Goal: Book appointment/travel/reservation

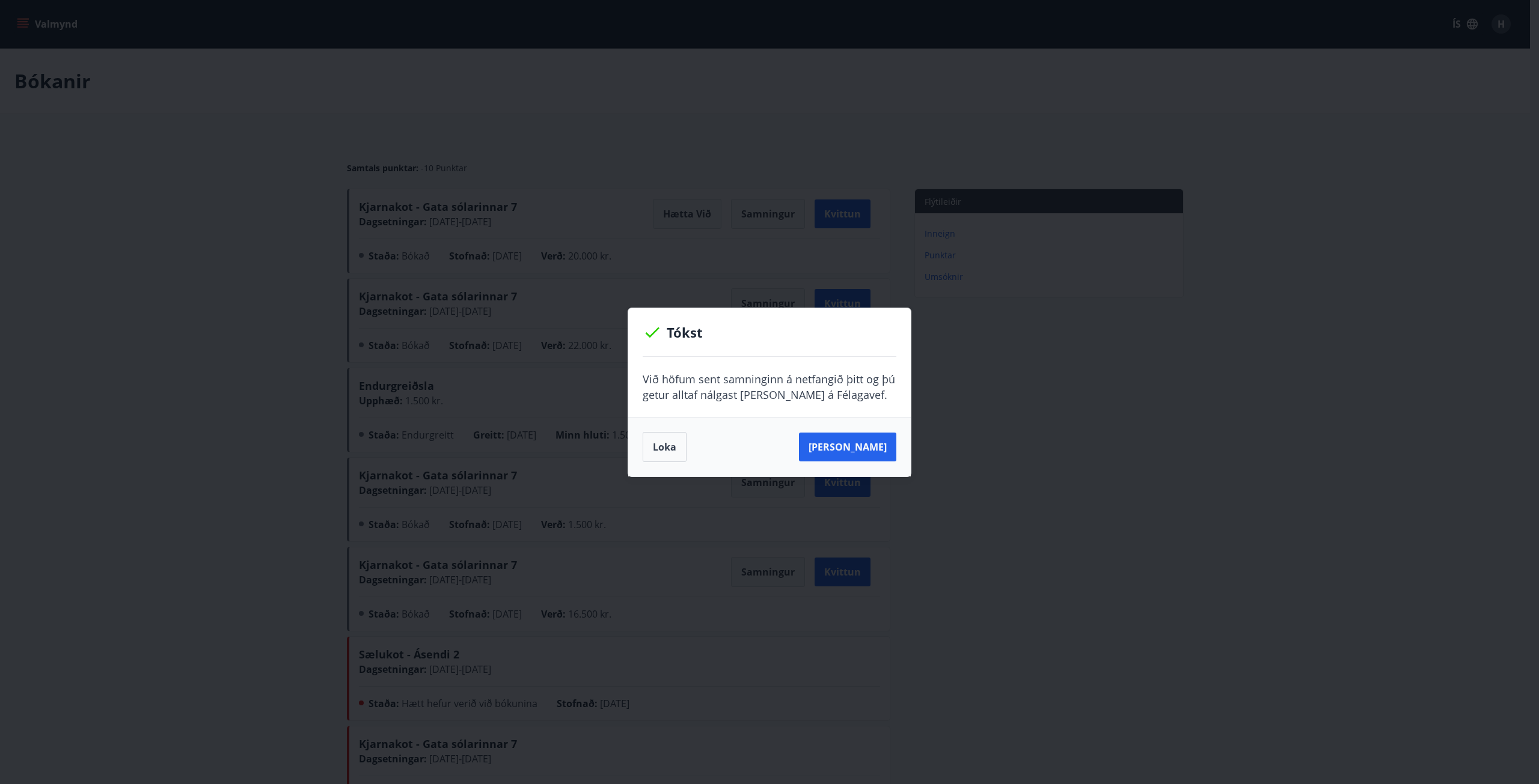
click at [860, 470] on div "[PERSON_NAME]" at bounding box center [769, 447] width 282 height 60
click at [861, 460] on button "[PERSON_NAME]" at bounding box center [847, 447] width 98 height 29
drag, startPoint x: 669, startPoint y: 441, endPoint x: 655, endPoint y: 434, distance: 15.7
click at [669, 441] on button "Loka" at bounding box center [664, 447] width 44 height 30
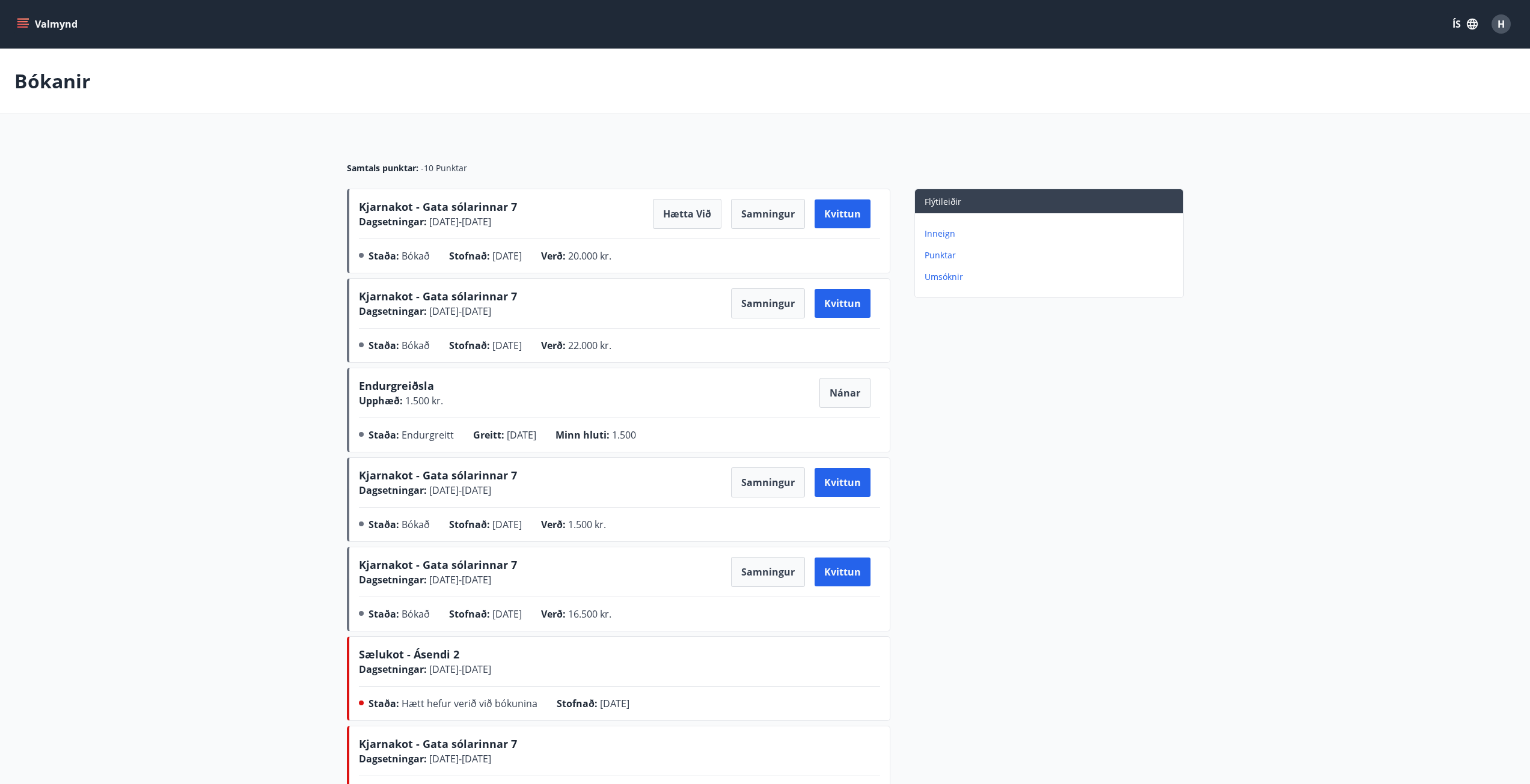
click at [16, 18] on button "Valmynd" at bounding box center [48, 24] width 68 height 22
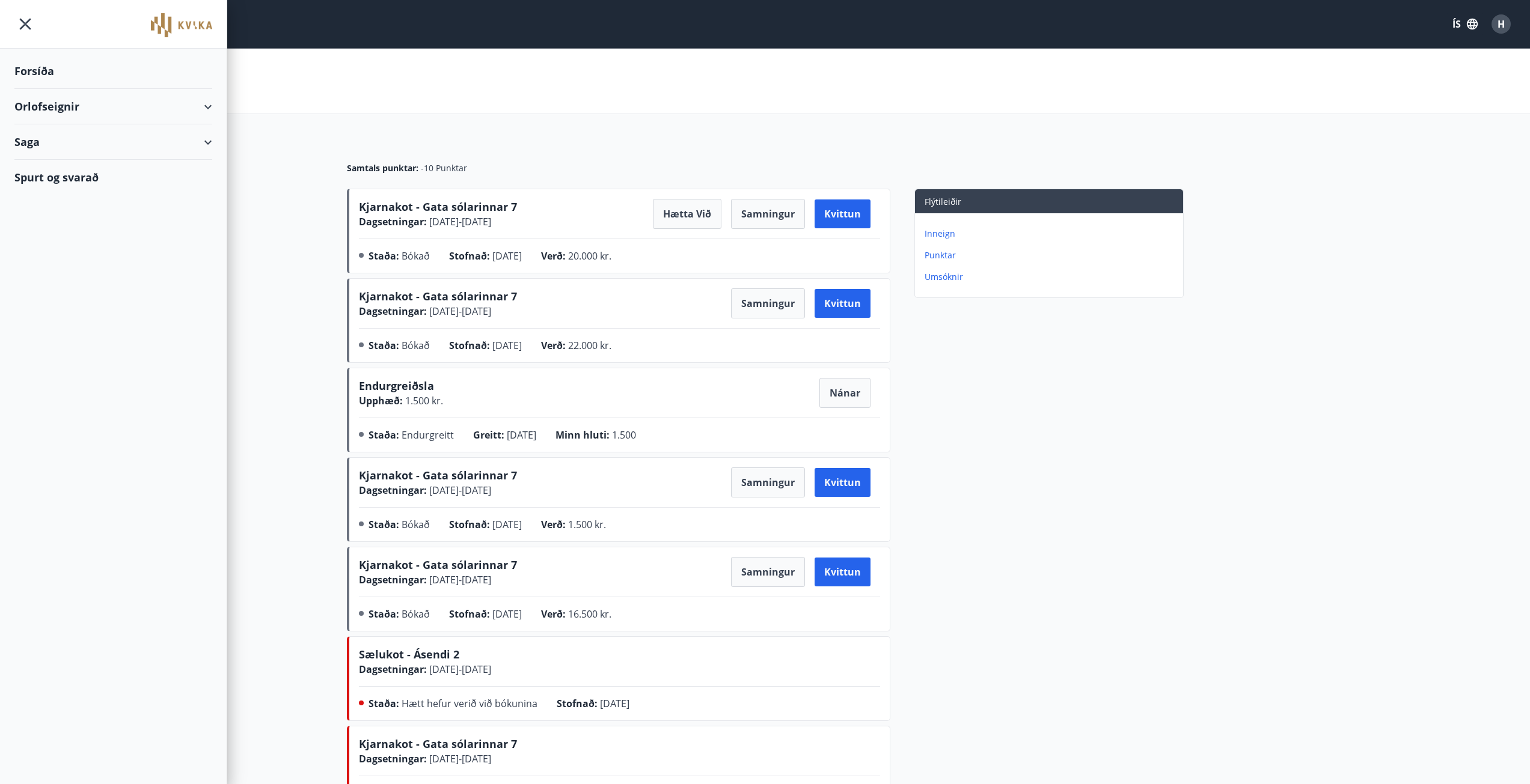
click at [105, 108] on div "Orlofseignir" at bounding box center [113, 107] width 198 height 35
click at [58, 134] on div "Framboð" at bounding box center [113, 137] width 178 height 26
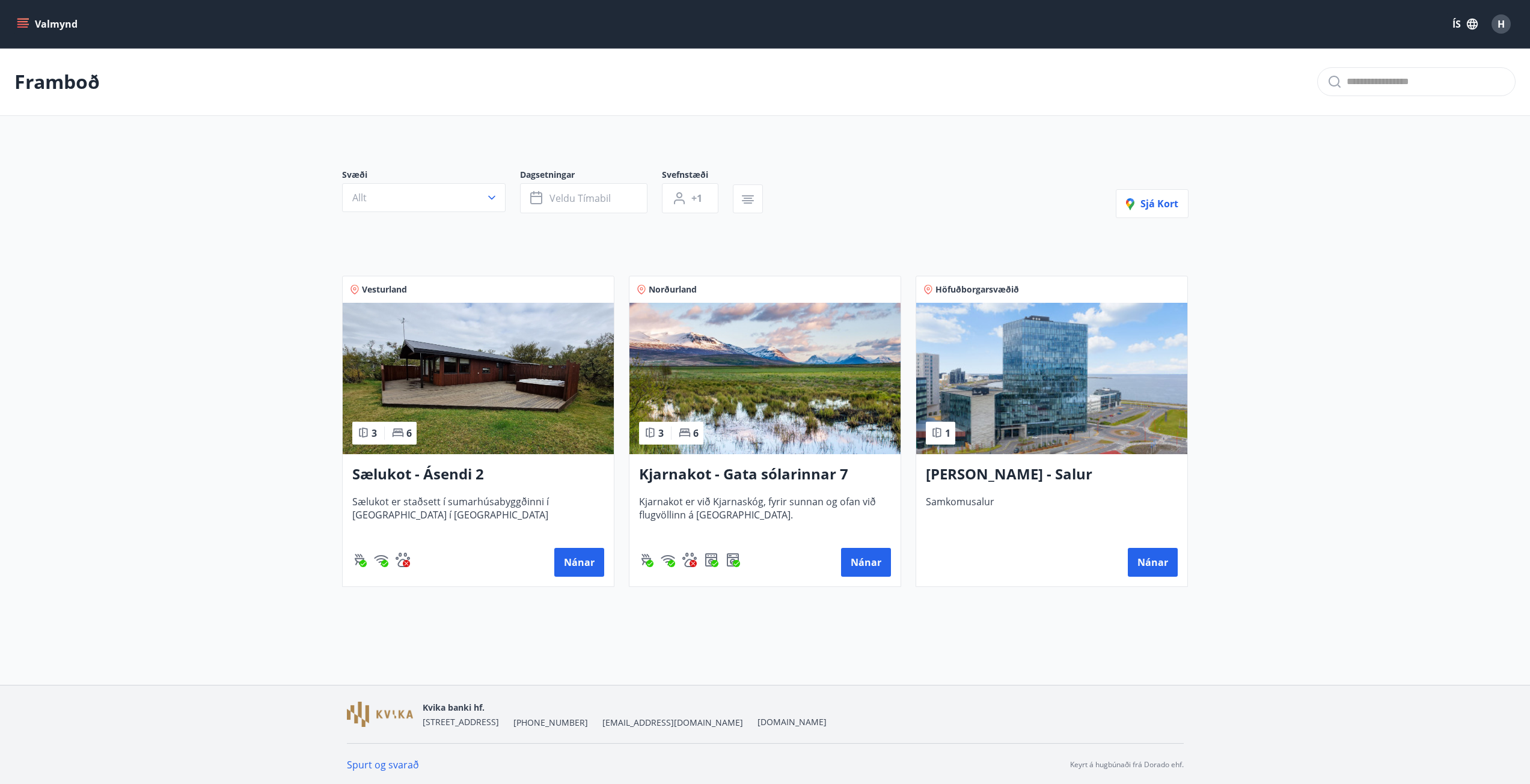
click at [708, 506] on span "Kjarnakot er við Kjarnaskóg, fyrir sunnan og ofan við flugvöllinn á [GEOGRAPHIC…" at bounding box center [765, 515] width 252 height 40
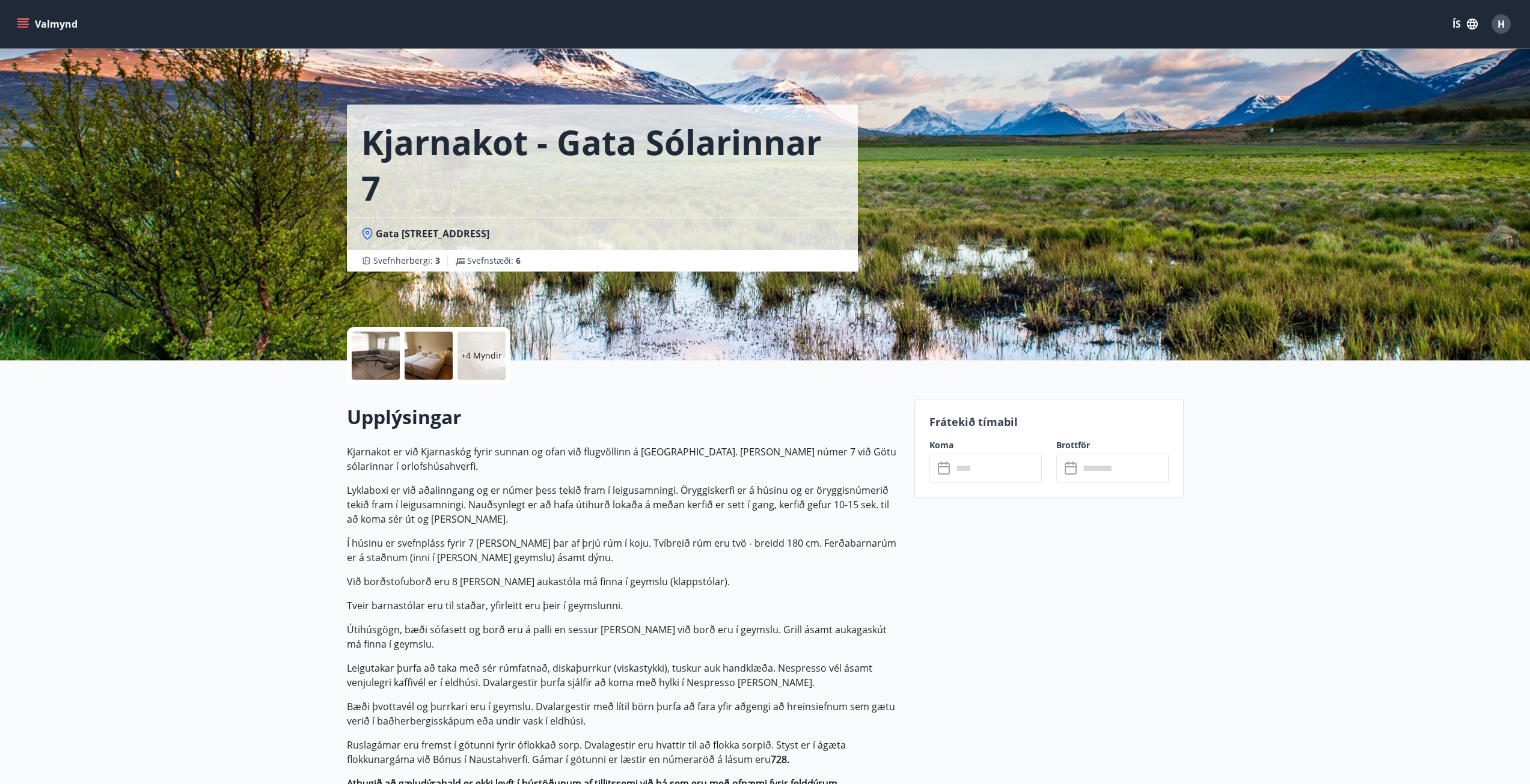
click at [984, 467] on input "text" at bounding box center [997, 468] width 90 height 29
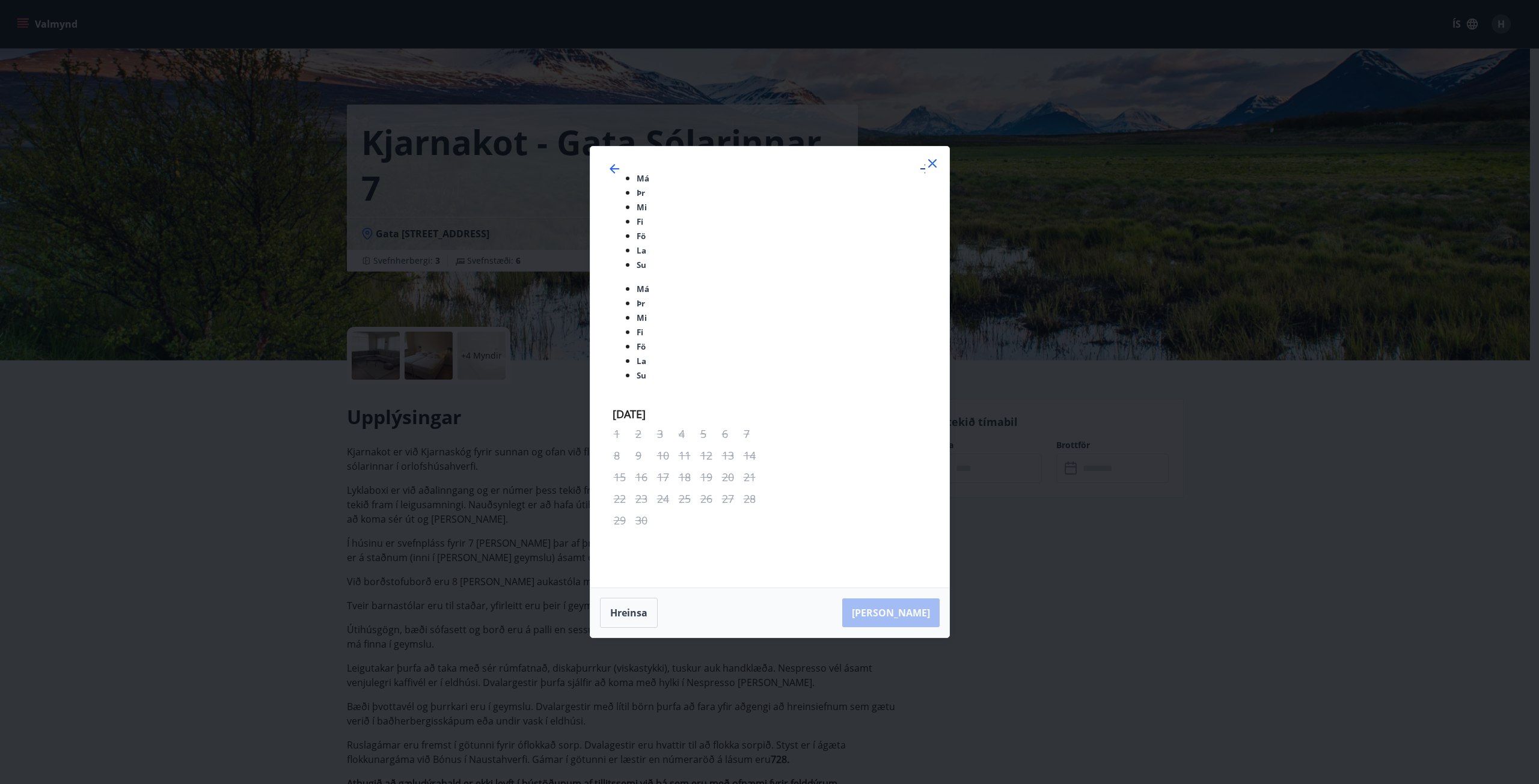
click at [918, 176] on icon "Move forward to switch to the next month." at bounding box center [925, 169] width 14 height 14
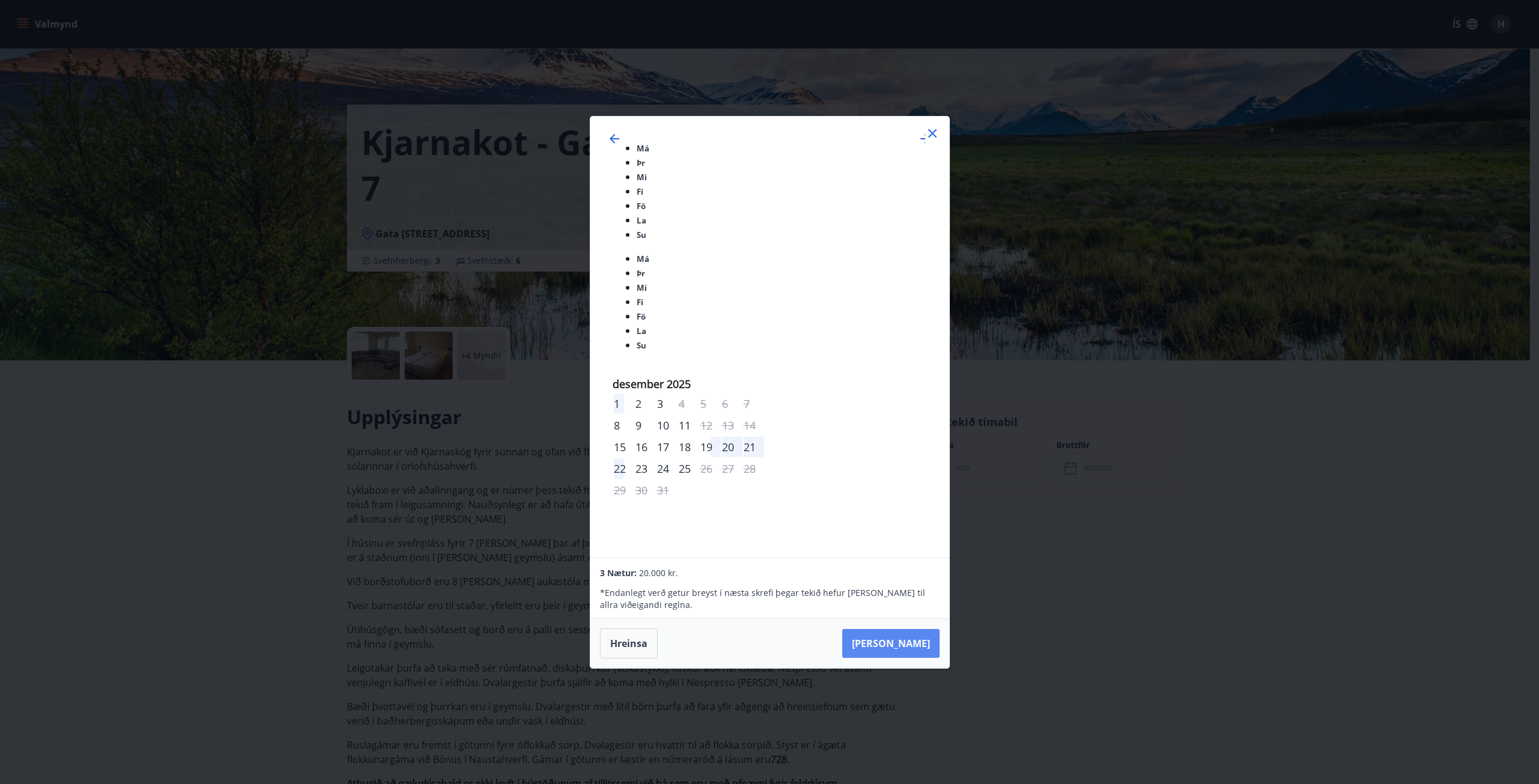
click at [906, 629] on button "[PERSON_NAME]" at bounding box center [890, 644] width 98 height 29
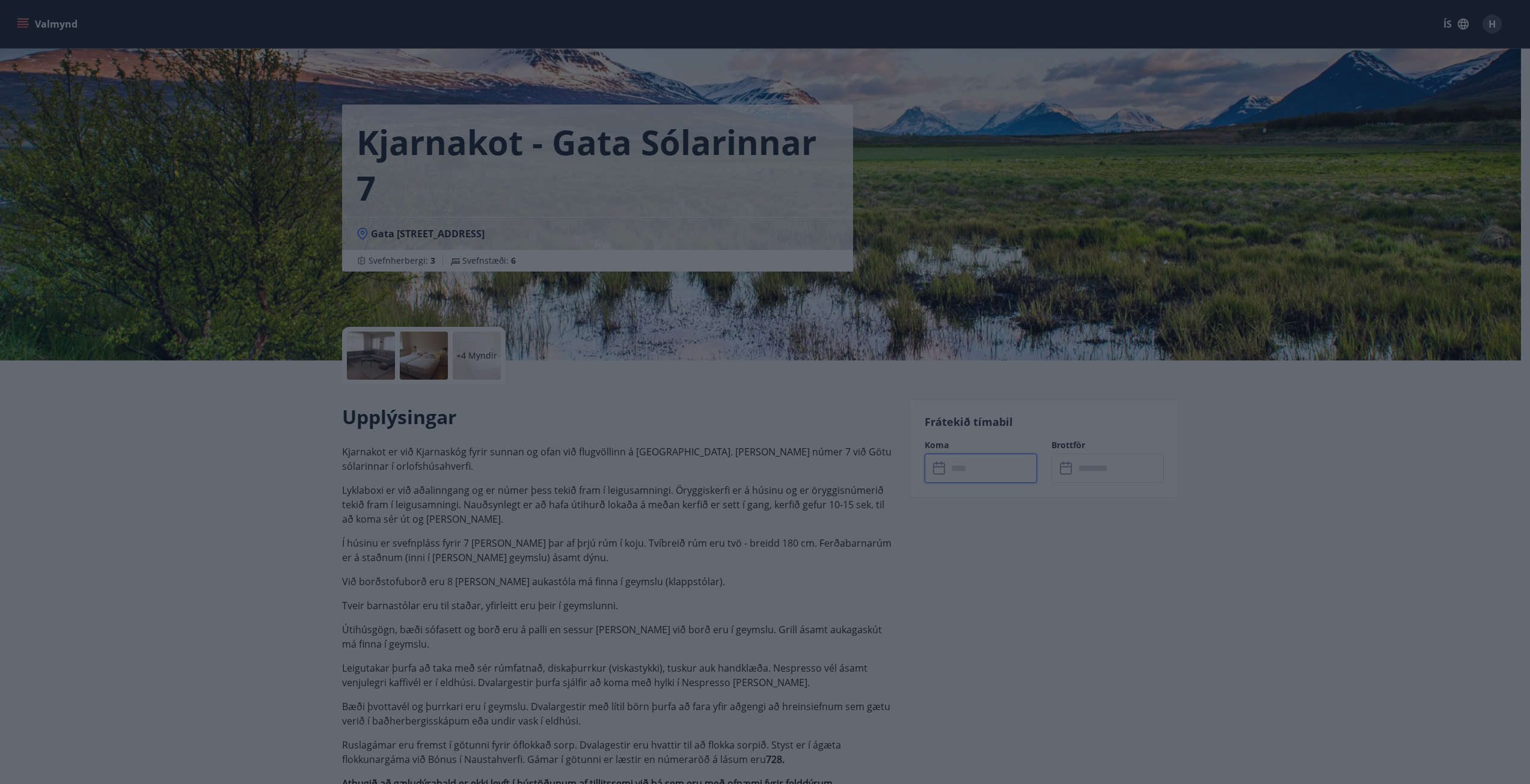
type input "******"
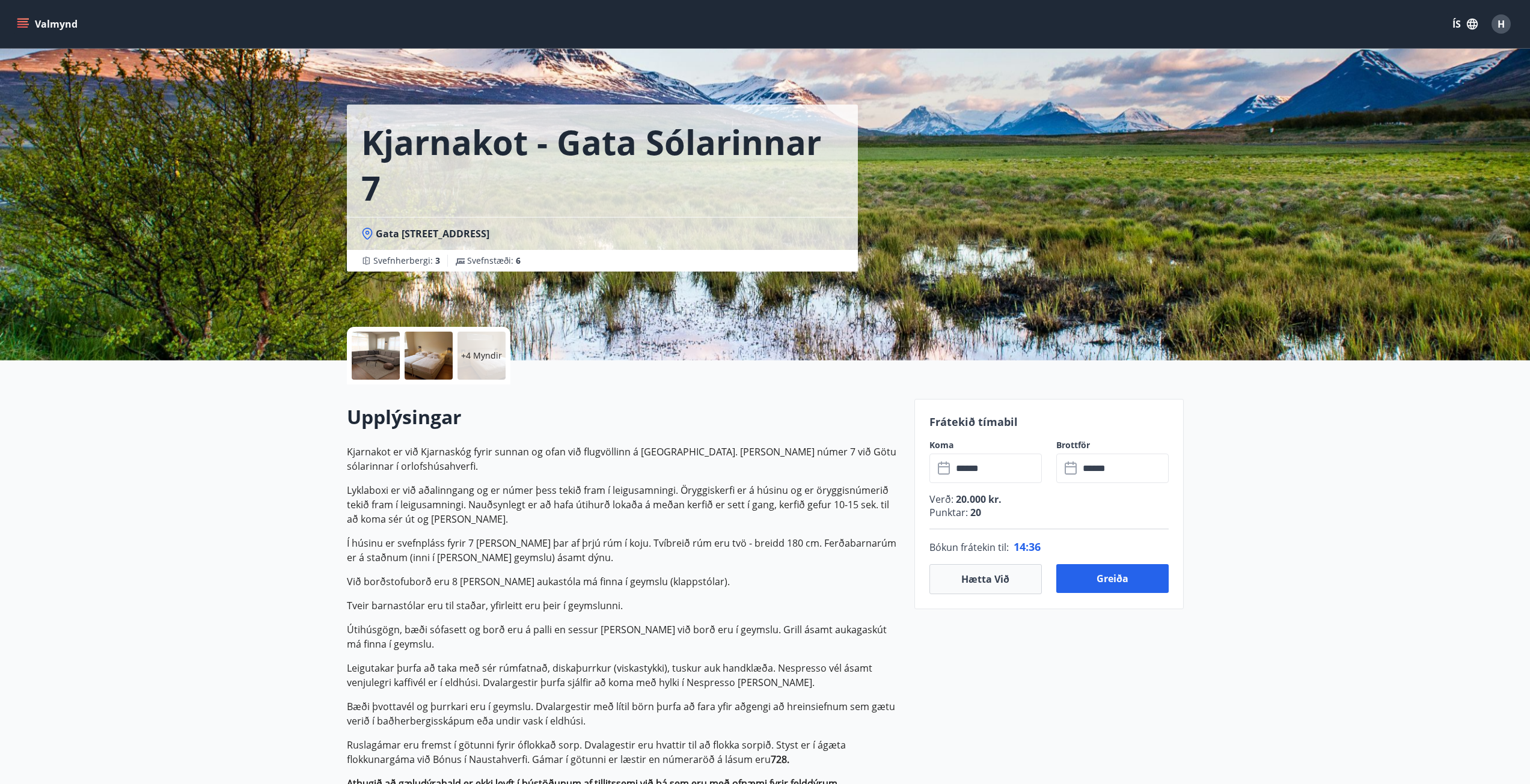
click at [33, 26] on button "Valmynd" at bounding box center [48, 24] width 68 height 22
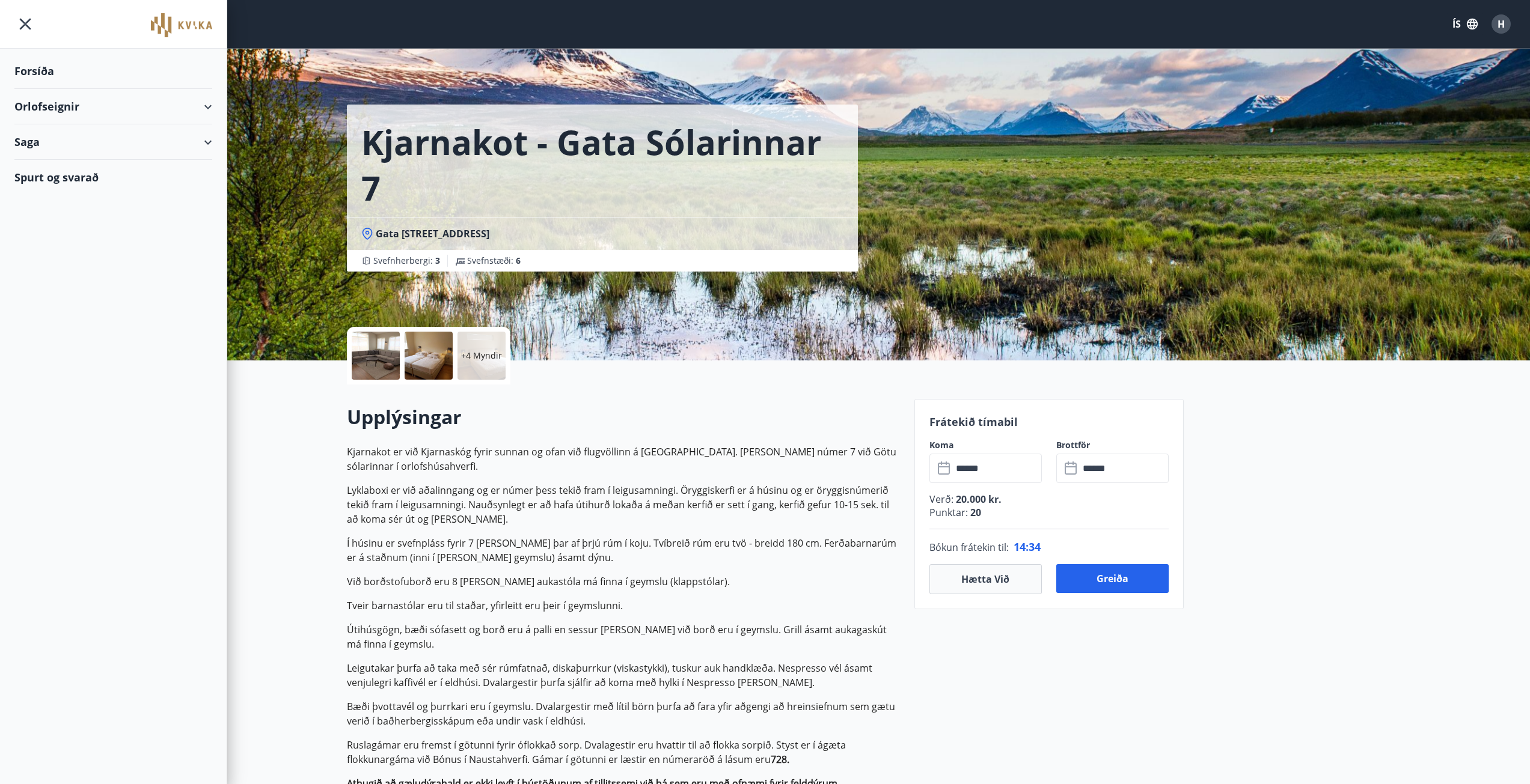
click at [52, 102] on div "Orlofseignir" at bounding box center [113, 107] width 198 height 35
click at [69, 157] on div "Bókunardagatal" at bounding box center [113, 162] width 178 height 26
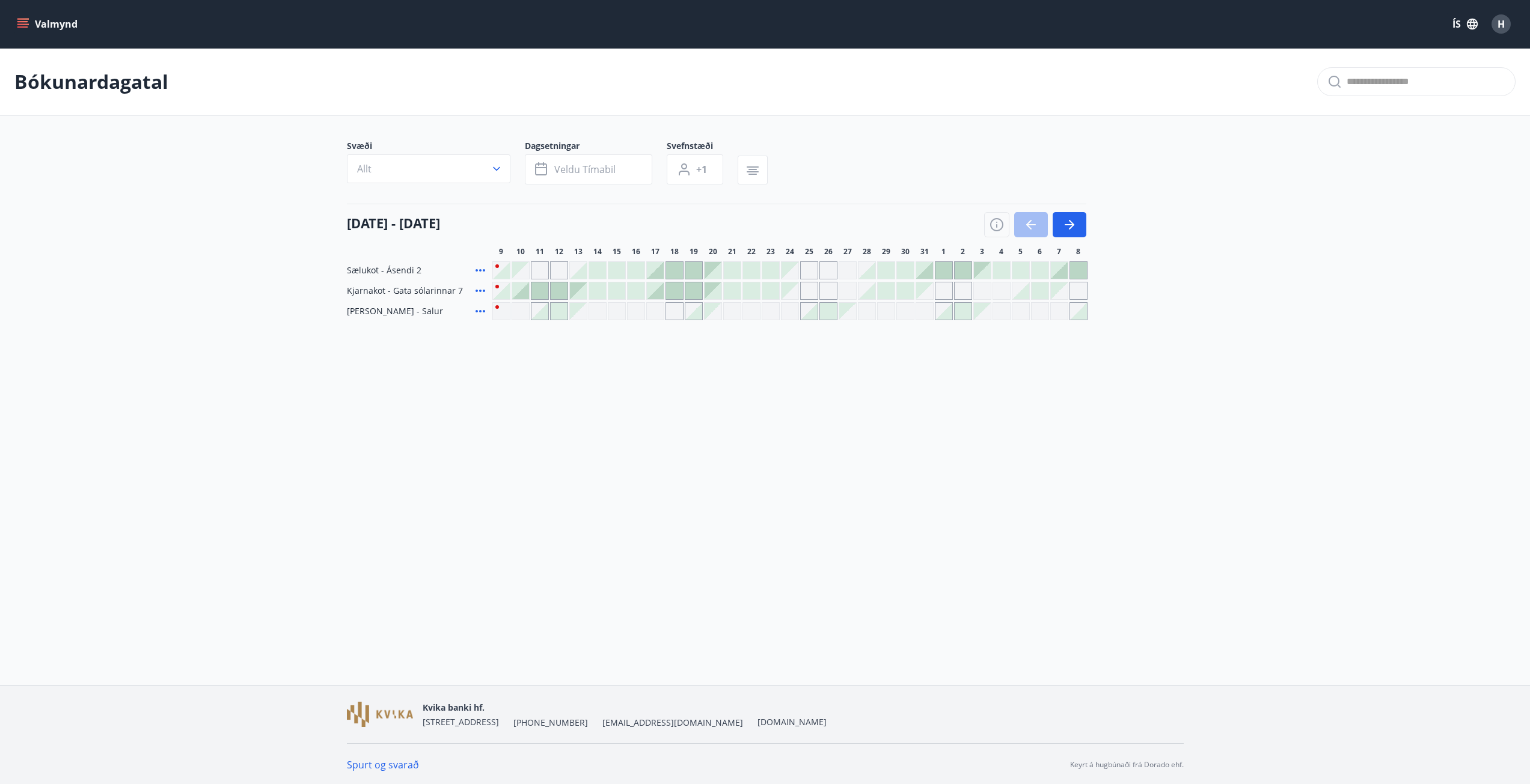
click at [26, 23] on icon "menu" at bounding box center [23, 24] width 12 height 12
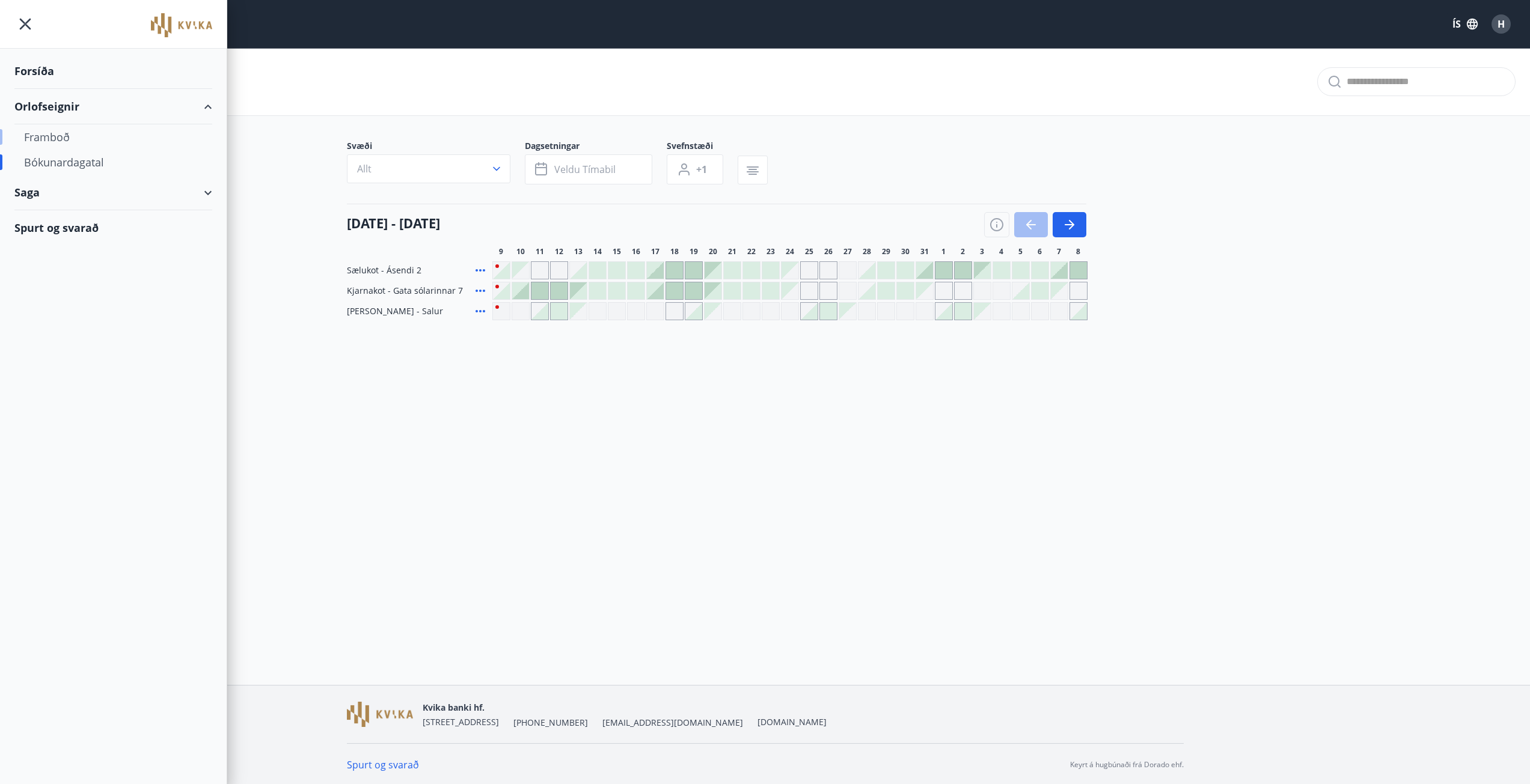
click at [47, 139] on div "Framboð" at bounding box center [113, 137] width 178 height 26
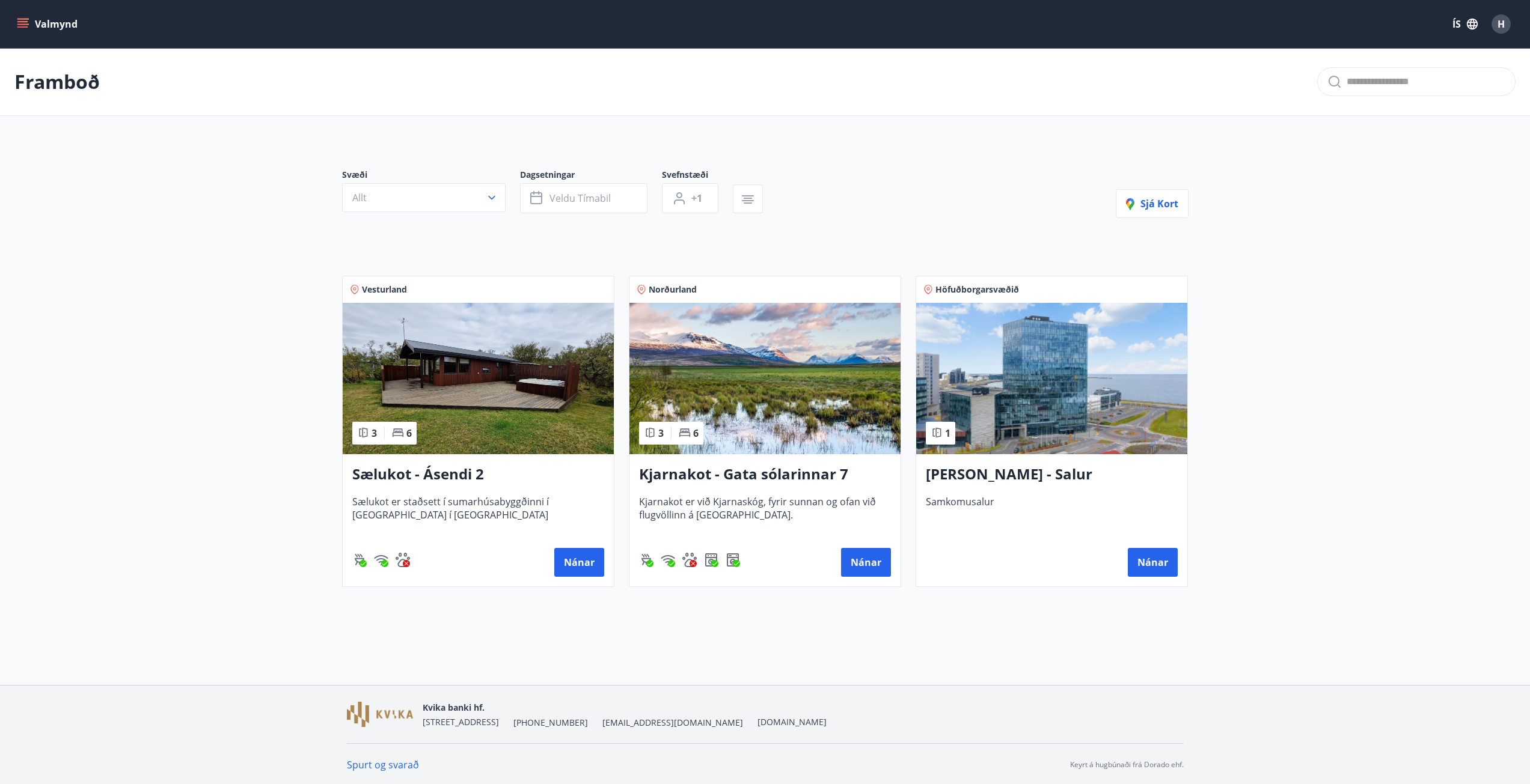
click at [31, 25] on button "Valmynd" at bounding box center [48, 24] width 68 height 22
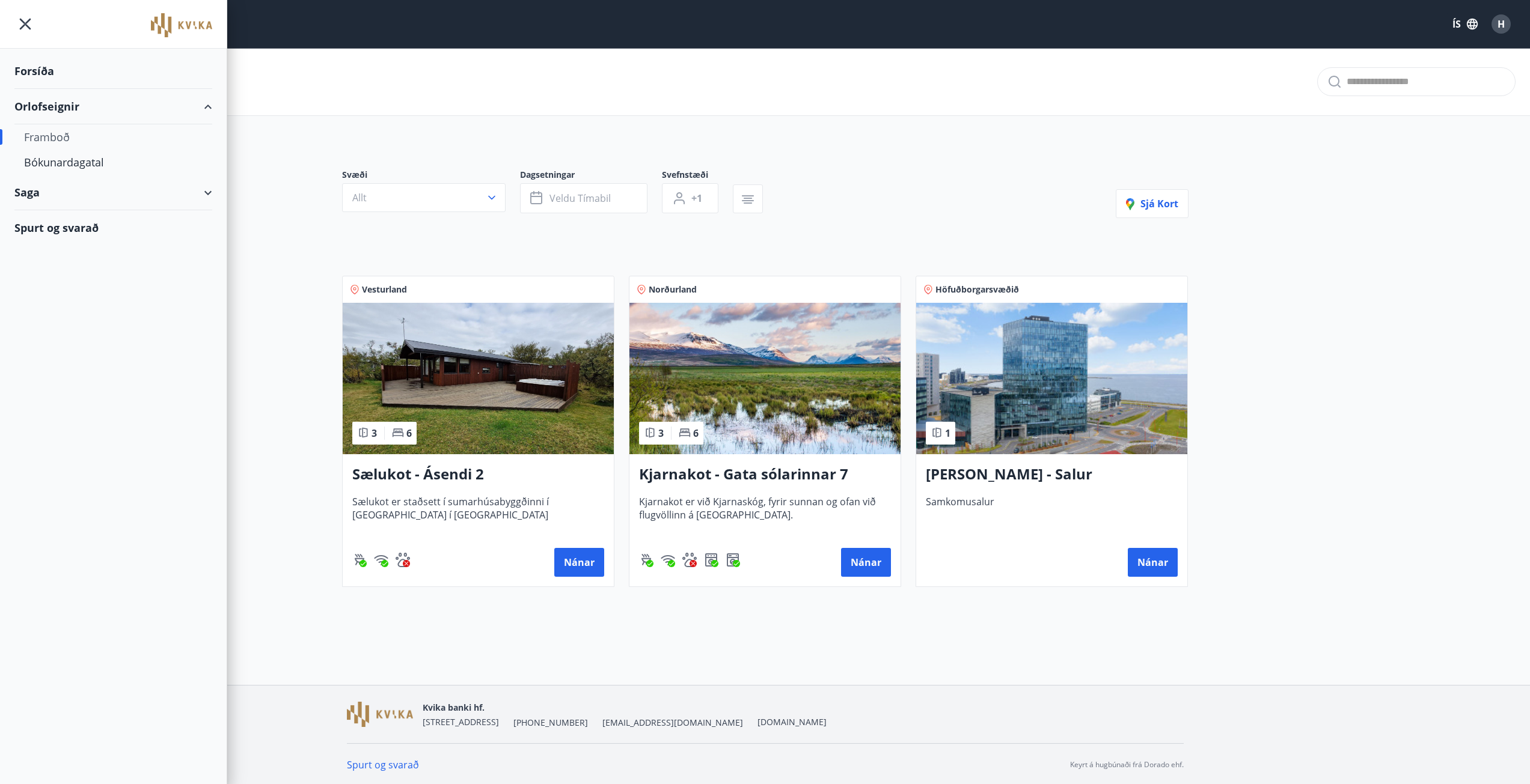
click at [49, 196] on div "Saga" at bounding box center [113, 193] width 198 height 35
click at [51, 218] on div "Bókanir" at bounding box center [113, 223] width 178 height 26
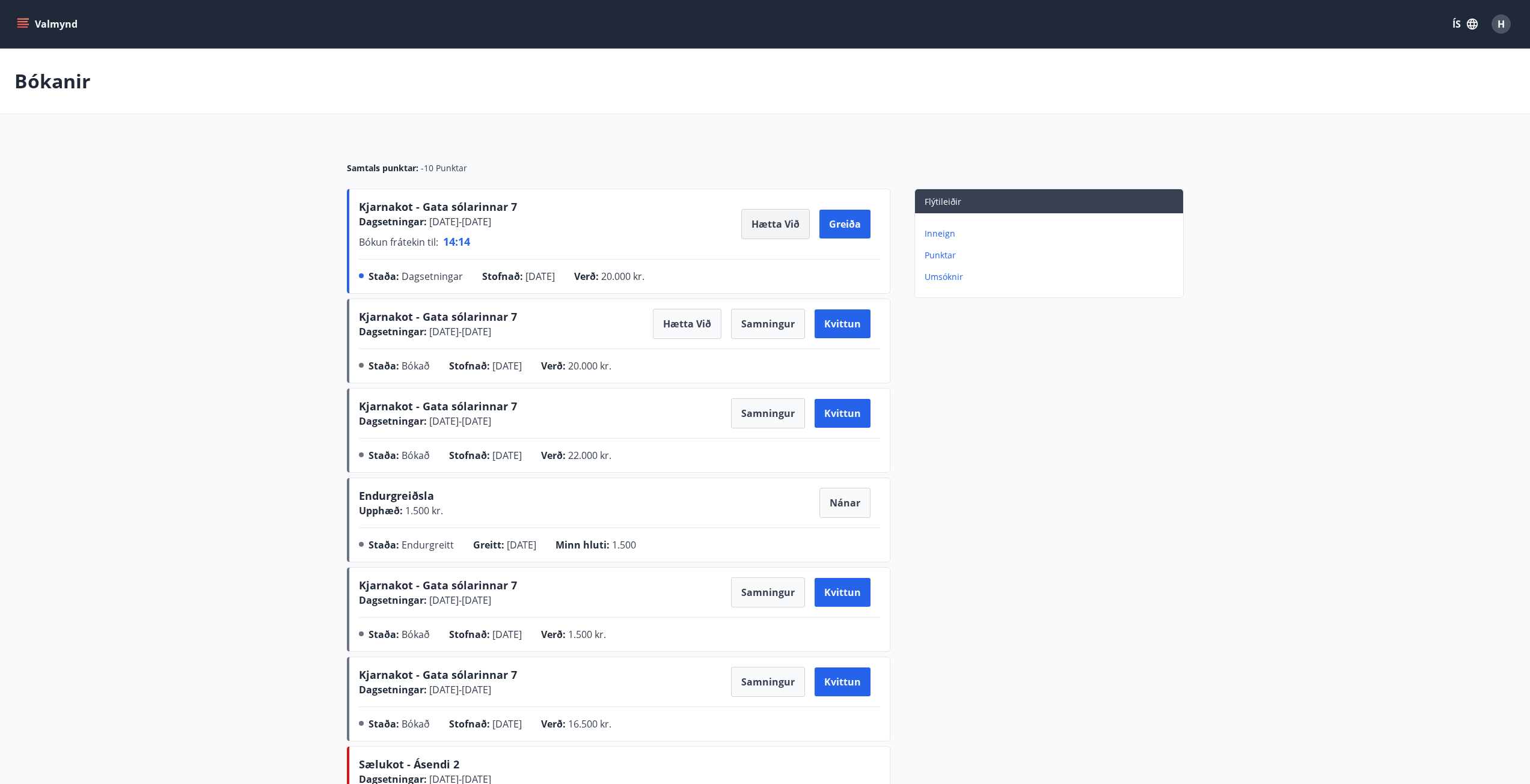
click at [783, 223] on button "Hætta við" at bounding box center [775, 224] width 69 height 30
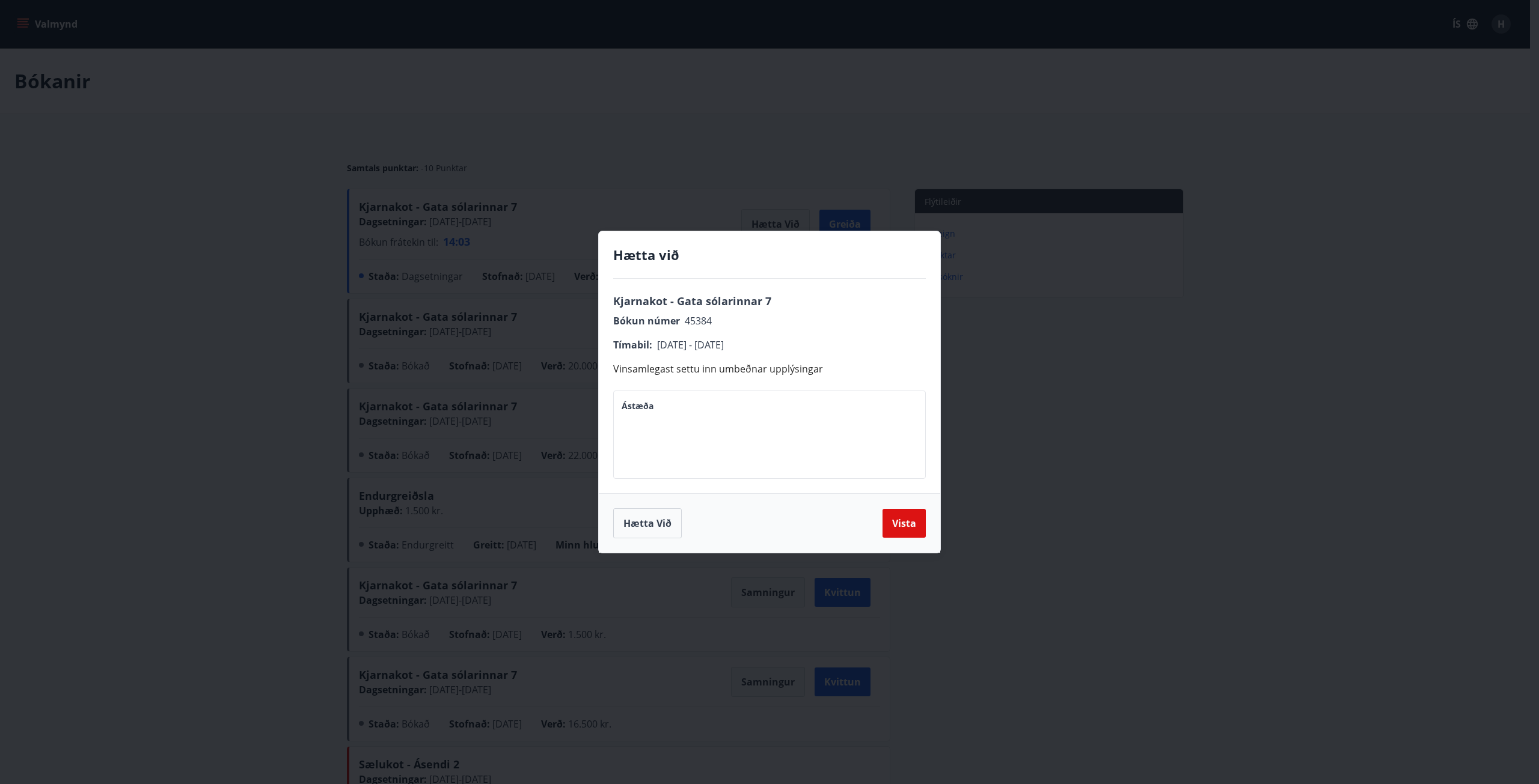
drag, startPoint x: 993, startPoint y: 480, endPoint x: 1196, endPoint y: 453, distance: 204.8
click at [1196, 453] on div "Hætta við Kjarnakot - Gata sólarinnar 7 Bókun númer 45384 Tímabil : [DATE] - [D…" at bounding box center [769, 392] width 1539 height 784
drag, startPoint x: 1196, startPoint y: 451, endPoint x: 1169, endPoint y: 445, distance: 27.7
click at [1192, 451] on div "Hætta við Kjarnakot - Gata sólarinnar 7 Bókun númer 45384 Tímabil : [DATE] - [D…" at bounding box center [769, 392] width 1539 height 784
